Goal: Check status

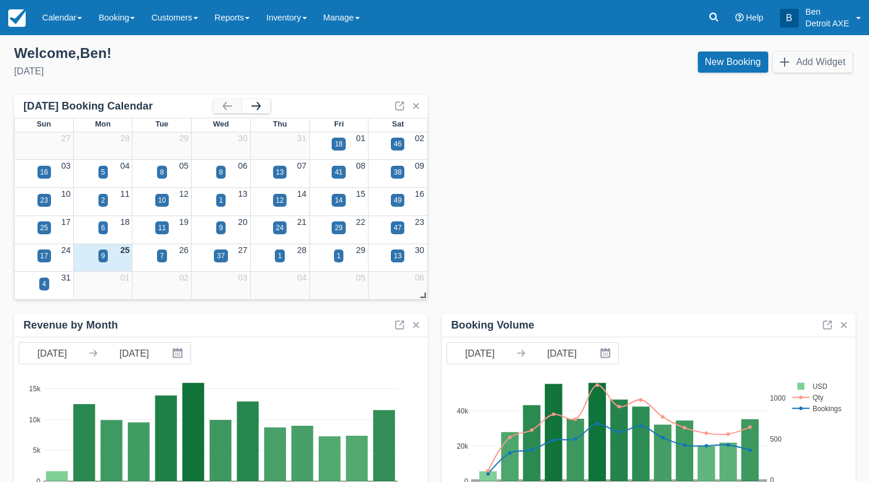
click at [260, 108] on button "button" at bounding box center [256, 106] width 28 height 14
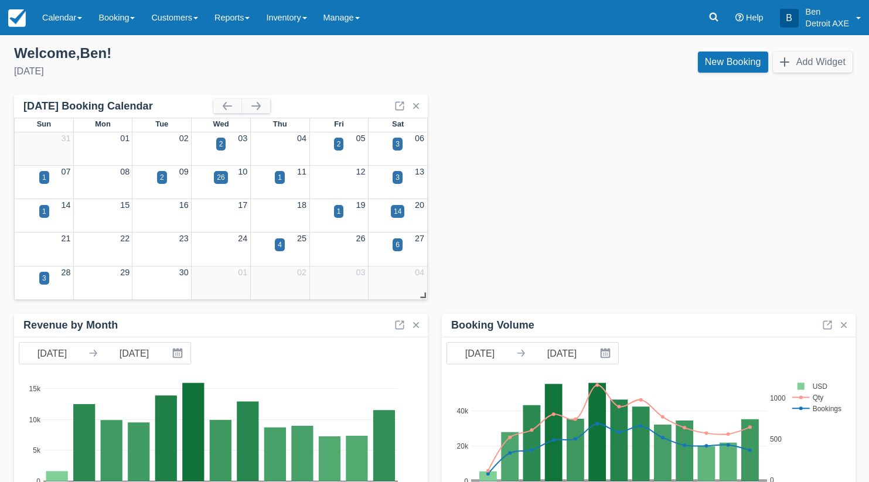
click at [261, 108] on button "button" at bounding box center [256, 106] width 28 height 14
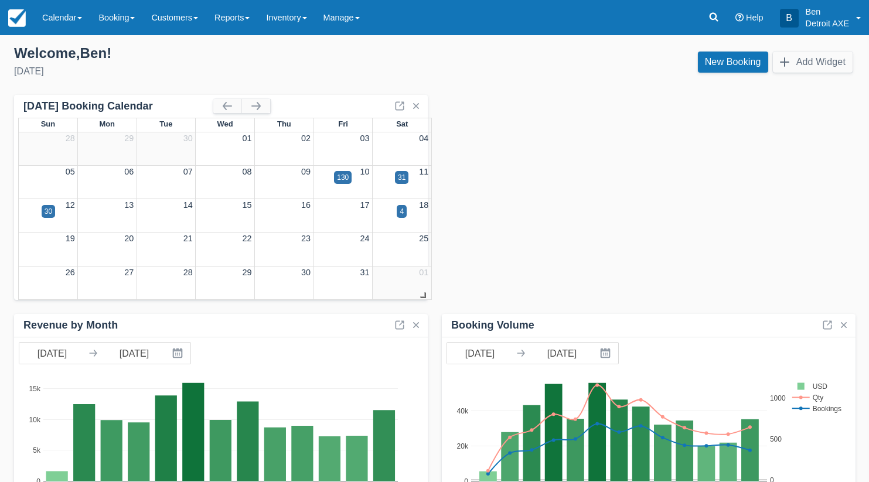
click at [261, 108] on button "button" at bounding box center [256, 106] width 28 height 14
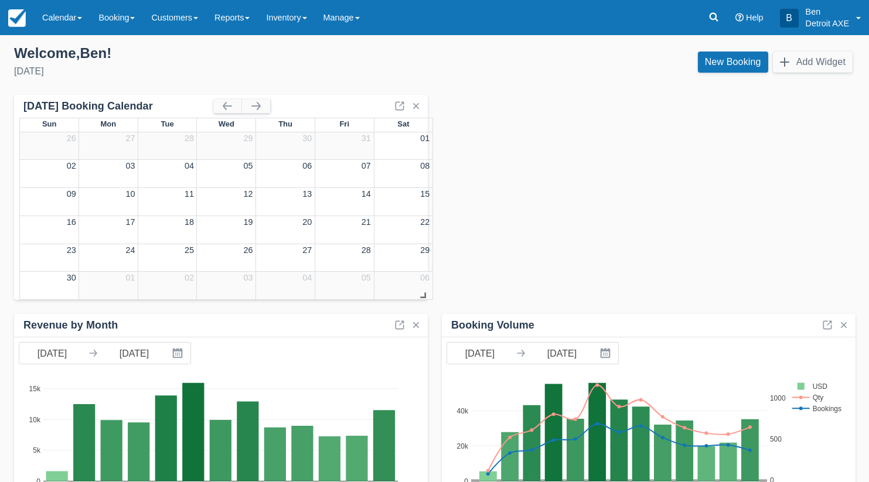
click at [261, 108] on button "button" at bounding box center [256, 106] width 28 height 14
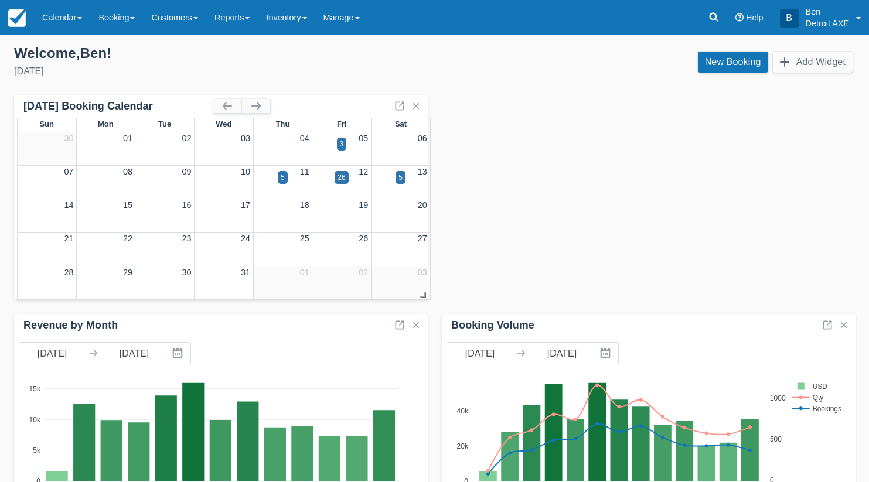
click at [261, 108] on button "button" at bounding box center [256, 106] width 28 height 14
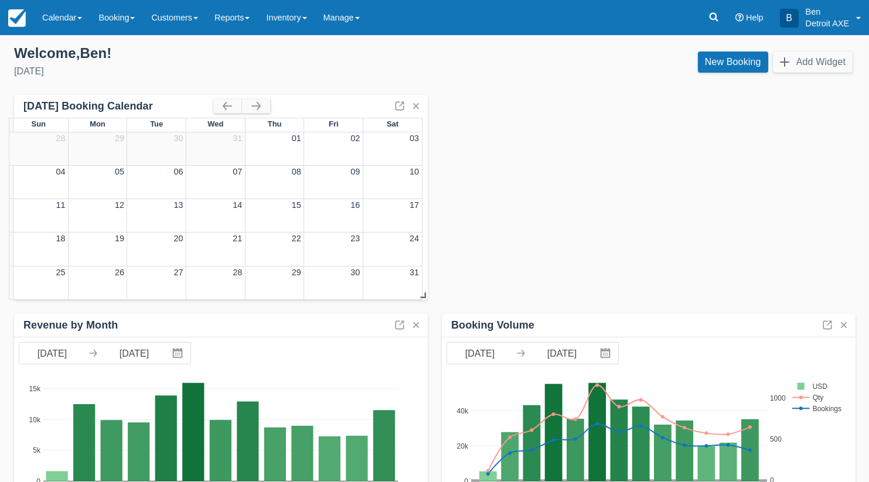
click at [261, 108] on button "button" at bounding box center [256, 106] width 28 height 14
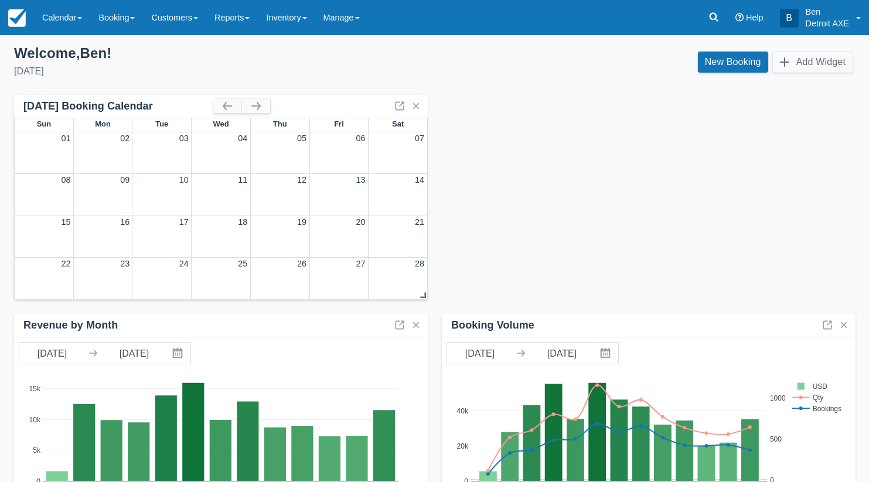
click at [261, 108] on button "button" at bounding box center [256, 106] width 28 height 14
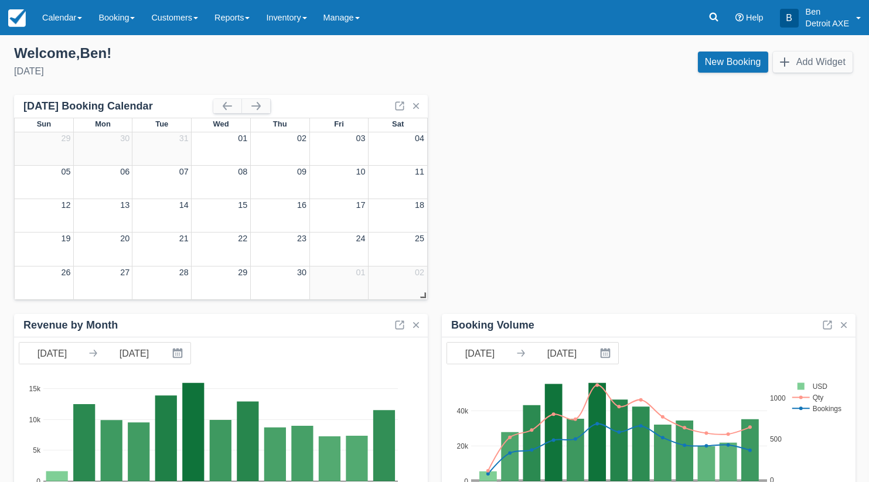
click at [261, 108] on button "button" at bounding box center [256, 106] width 28 height 14
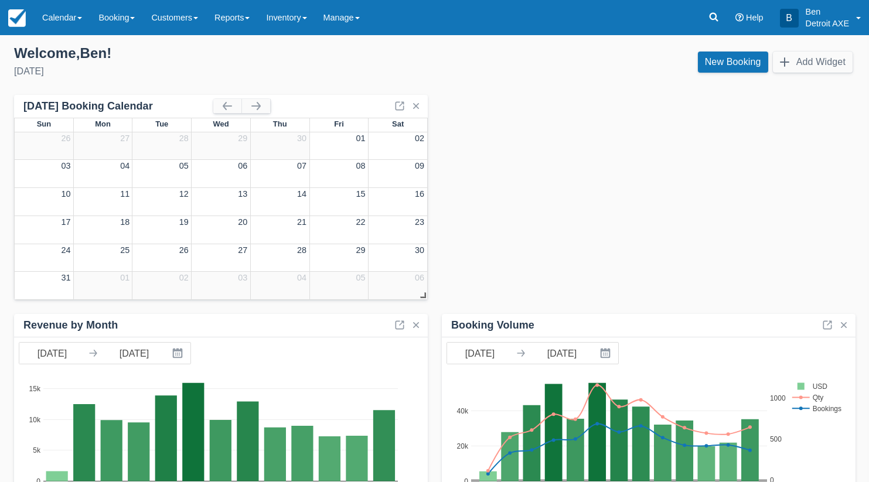
click at [261, 108] on button "button" at bounding box center [256, 106] width 28 height 14
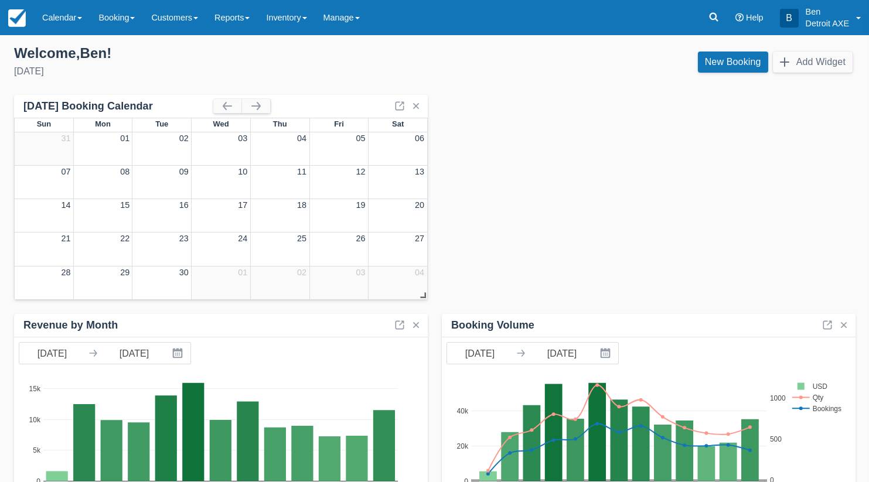
click at [261, 108] on button "button" at bounding box center [256, 106] width 28 height 14
click at [26, 25] on link at bounding box center [17, 17] width 34 height 35
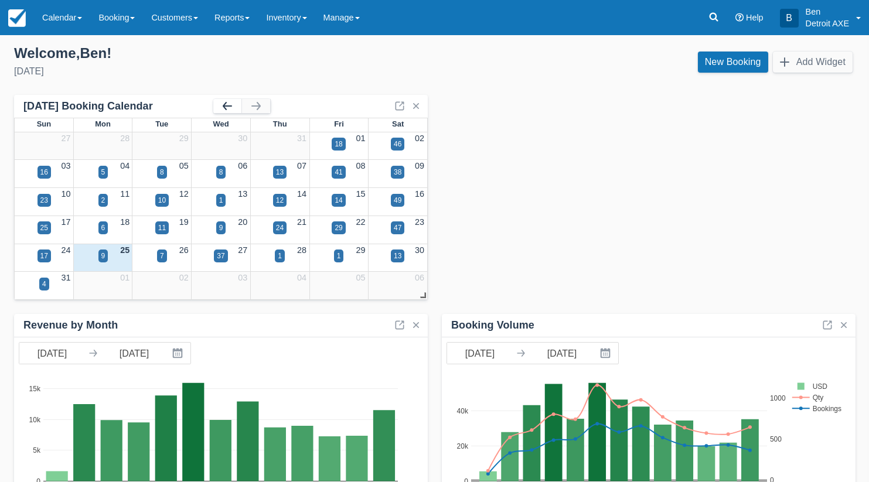
click at [226, 101] on button "button" at bounding box center [227, 106] width 28 height 14
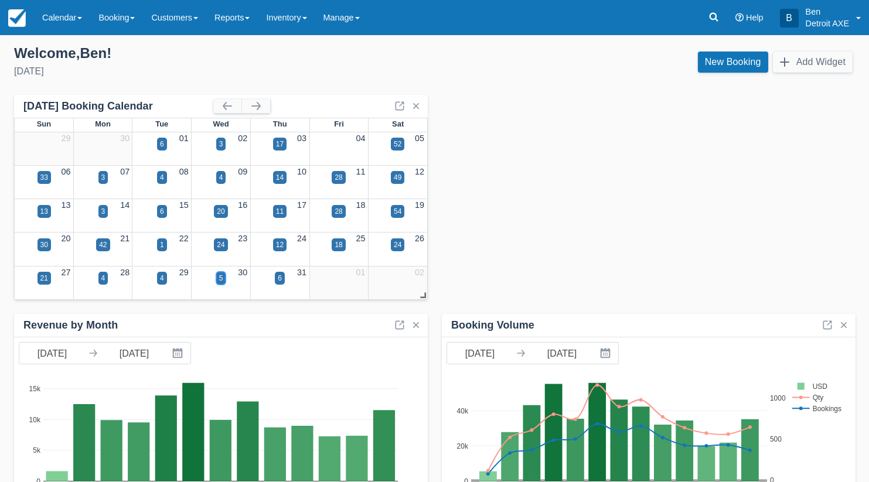
click at [222, 278] on div "5" at bounding box center [221, 278] width 4 height 11
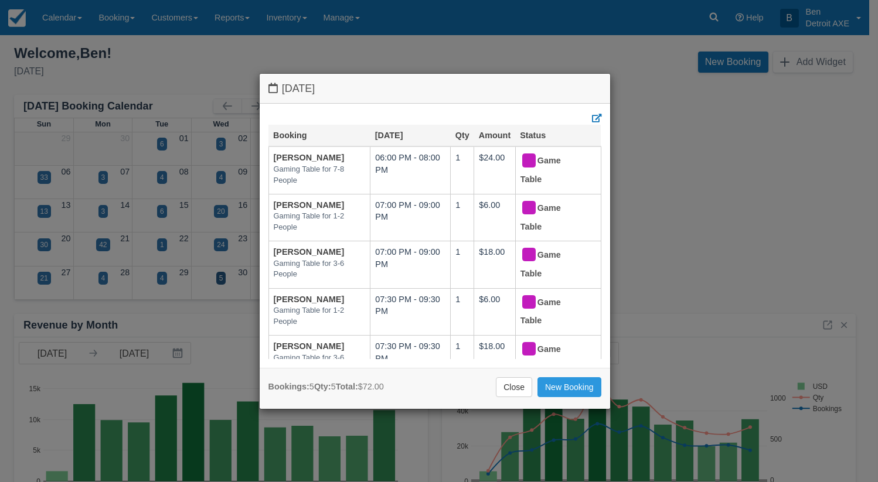
click at [500, 391] on link "Close" at bounding box center [514, 387] width 36 height 20
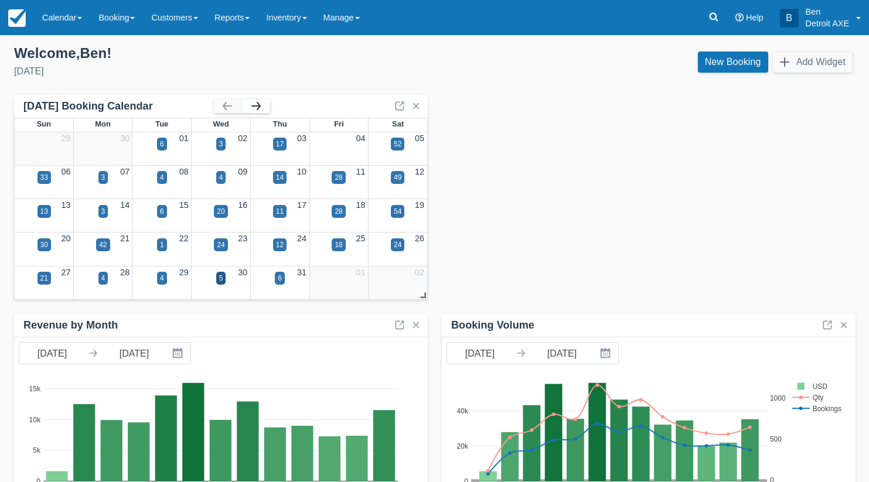
click at [254, 109] on button "button" at bounding box center [256, 106] width 28 height 14
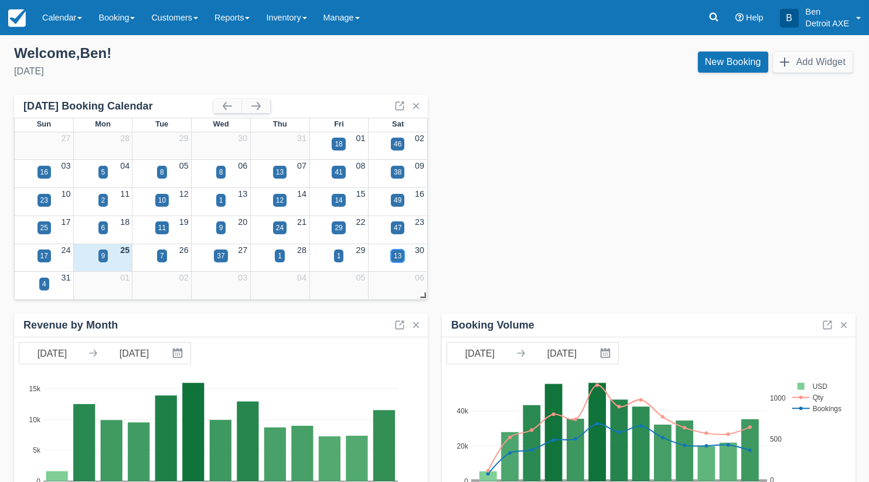
click at [400, 256] on div "13" at bounding box center [398, 256] width 8 height 11
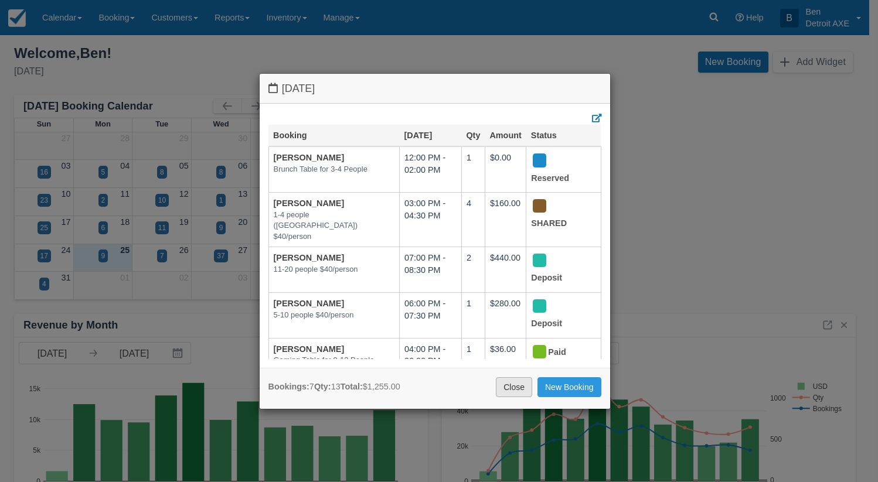
click at [510, 388] on link "Close" at bounding box center [514, 387] width 36 height 20
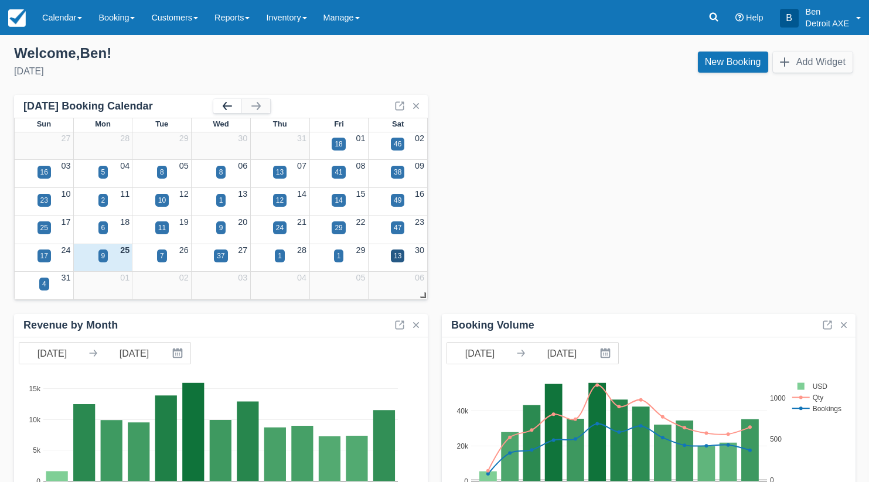
click at [227, 103] on button "button" at bounding box center [227, 106] width 28 height 14
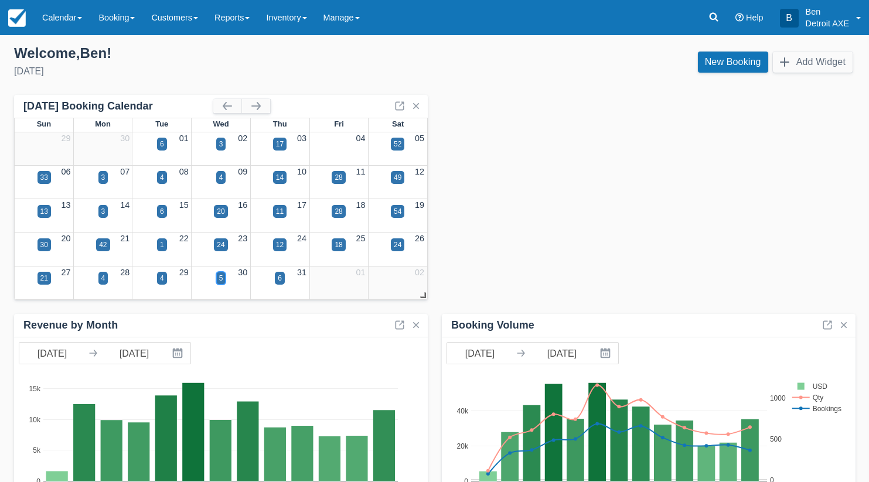
click at [217, 278] on div "5" at bounding box center [221, 278] width 10 height 13
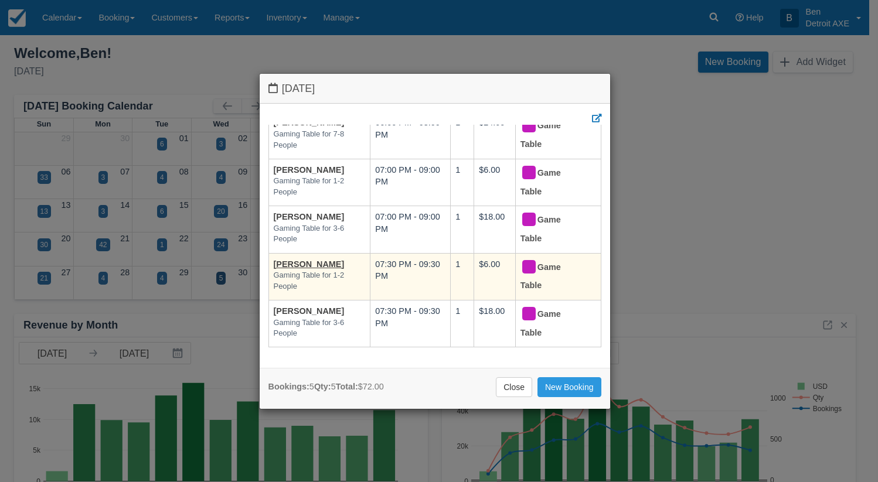
scroll to position [44, 0]
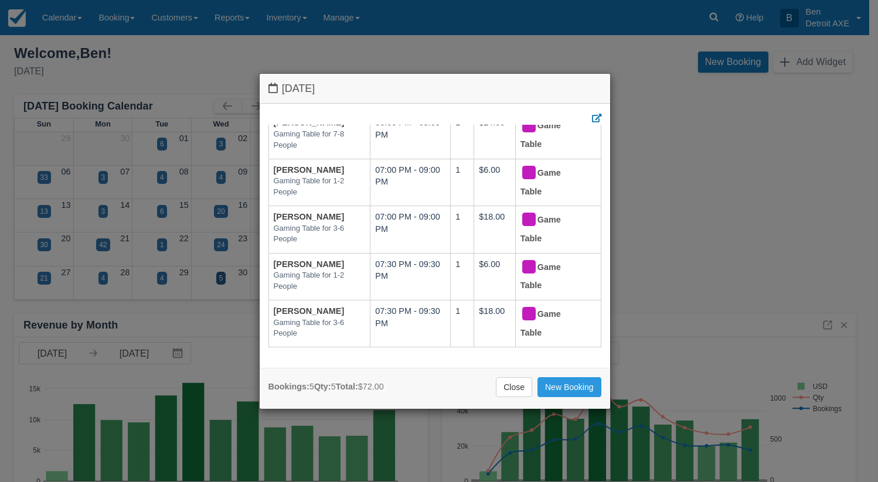
click at [510, 398] on div "Bookings: 5 Qty: 5 Total: $72.00 Close New Booking" at bounding box center [435, 389] width 350 height 42
click at [515, 387] on link "Close" at bounding box center [514, 387] width 36 height 20
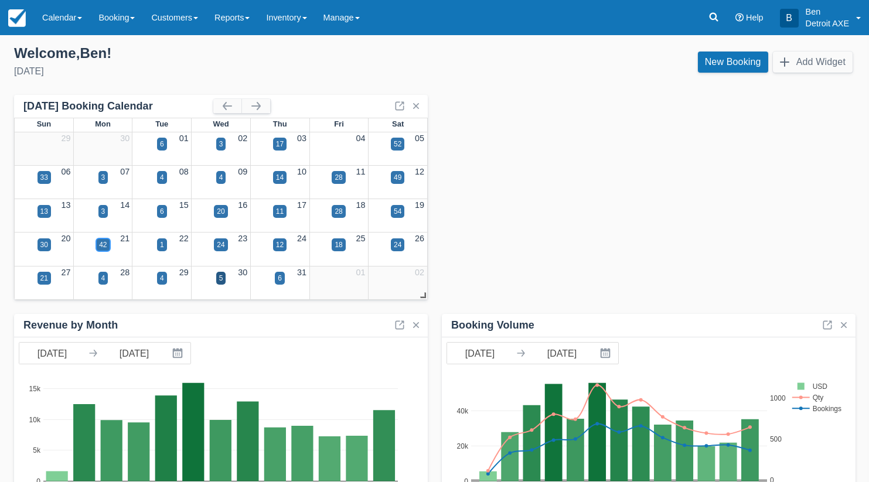
click at [105, 247] on div "42" at bounding box center [103, 245] width 8 height 11
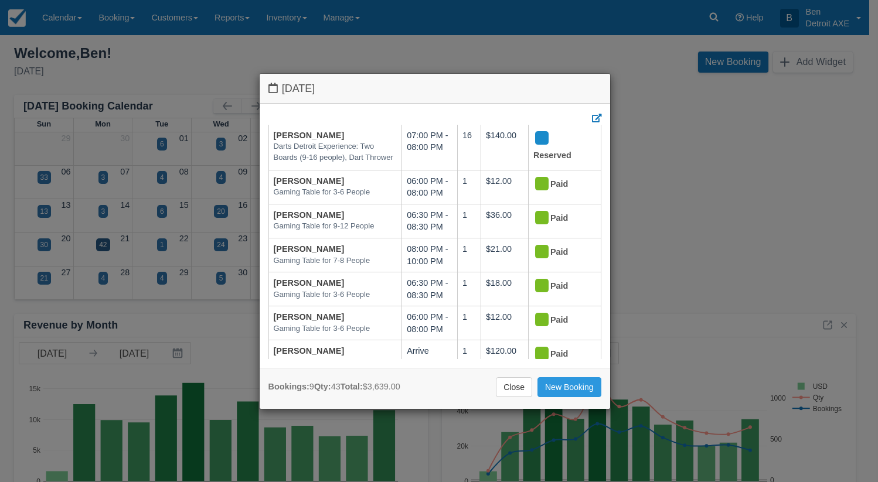
scroll to position [0, 0]
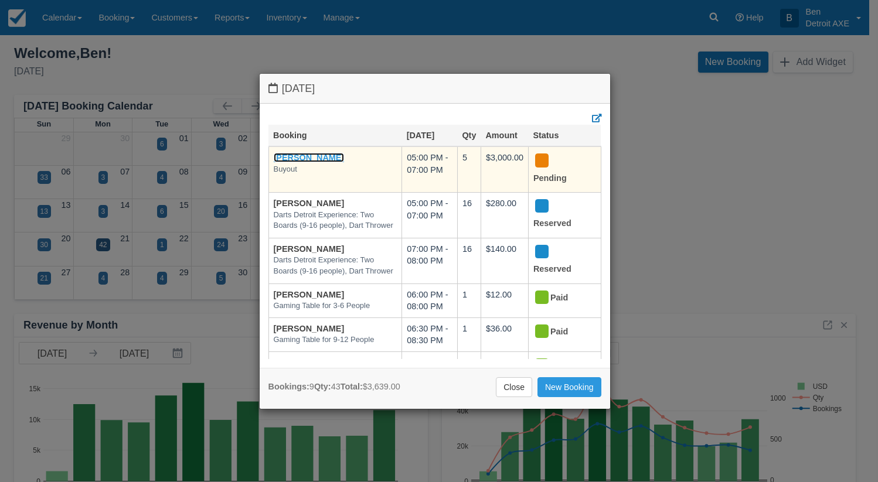
click at [308, 154] on link "Sue Raupp" at bounding box center [309, 157] width 71 height 9
